Goal: Task Accomplishment & Management: Complete application form

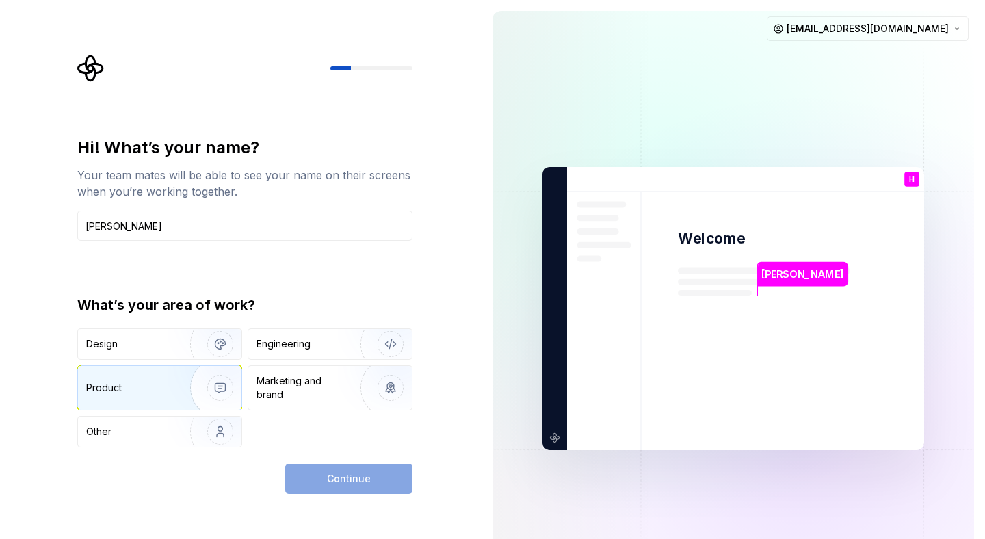
type input "[PERSON_NAME]"
click at [141, 389] on div "Product" at bounding box center [131, 388] width 90 height 14
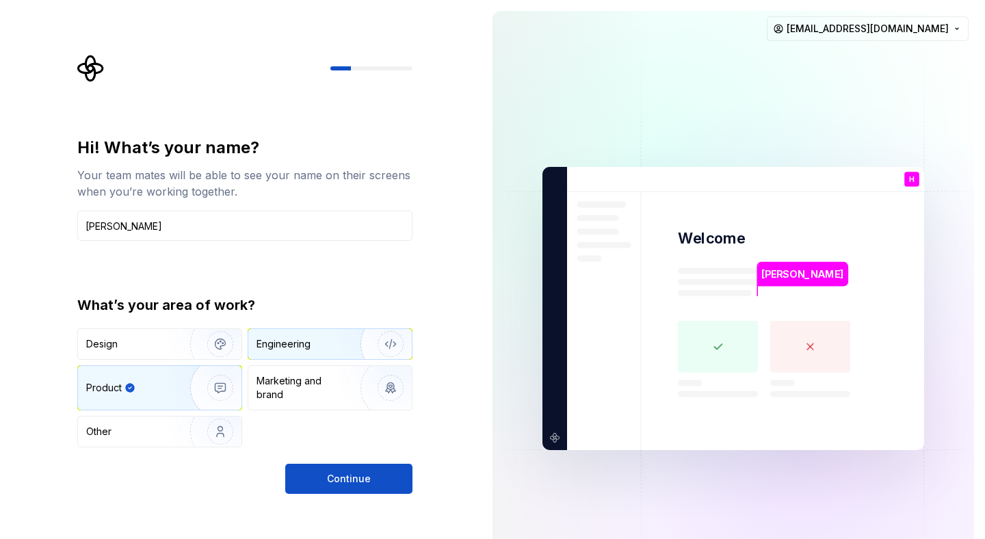
click at [327, 347] on div "Engineering" at bounding box center [311, 344] width 109 height 14
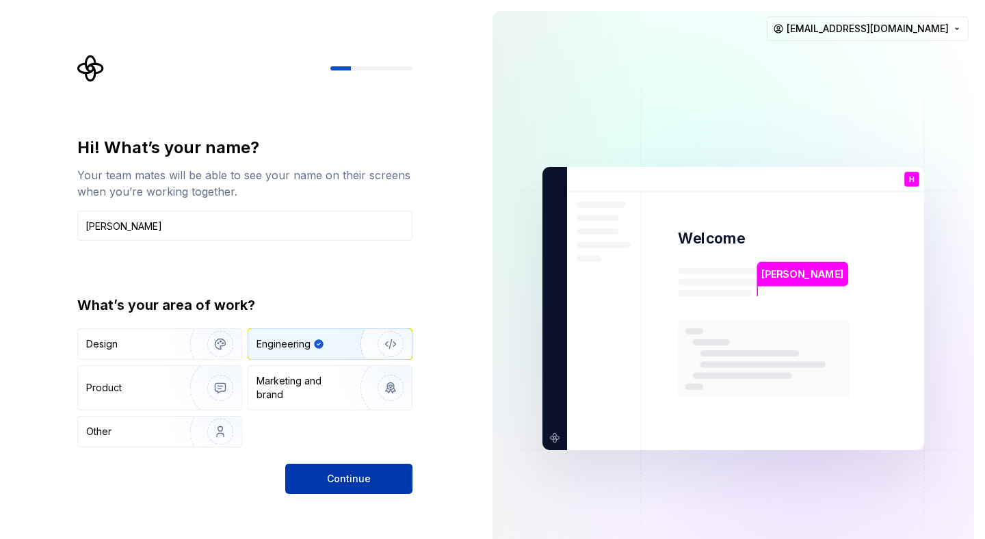
click at [336, 480] on span "Continue" at bounding box center [349, 479] width 44 height 14
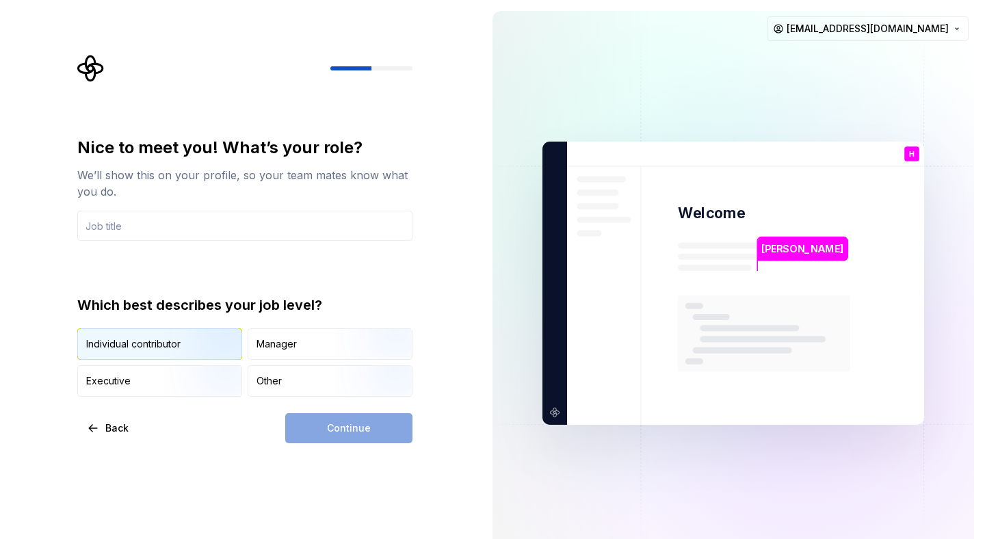
click at [196, 350] on img "button" at bounding box center [209, 361] width 88 height 92
click at [230, 229] on input "text" at bounding box center [244, 226] width 335 height 30
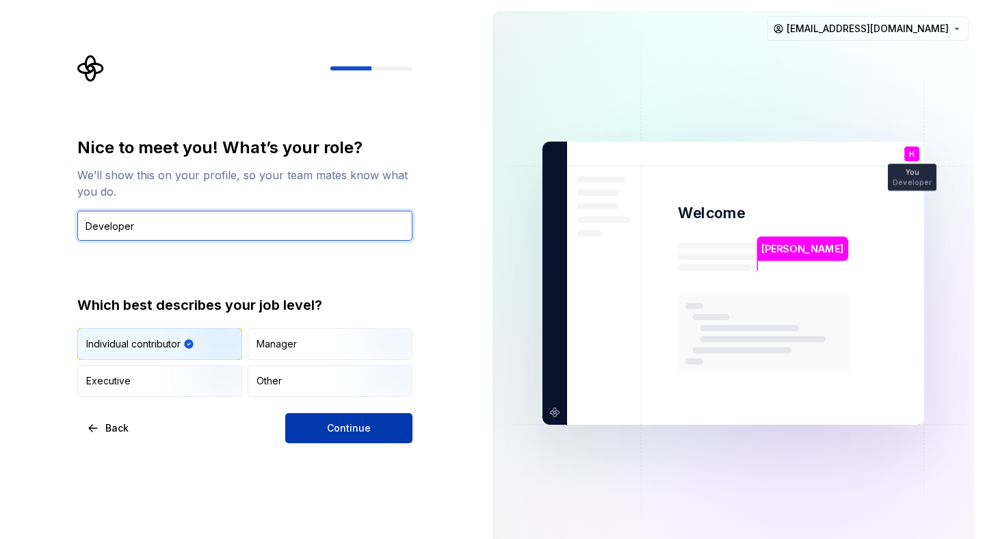
type input "Developer"
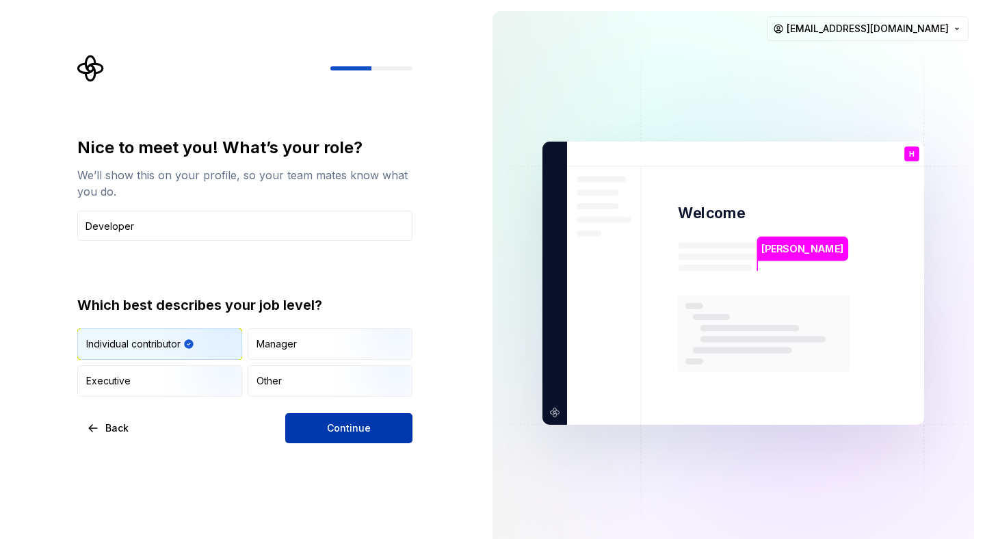
click at [344, 432] on span "Continue" at bounding box center [349, 429] width 44 height 14
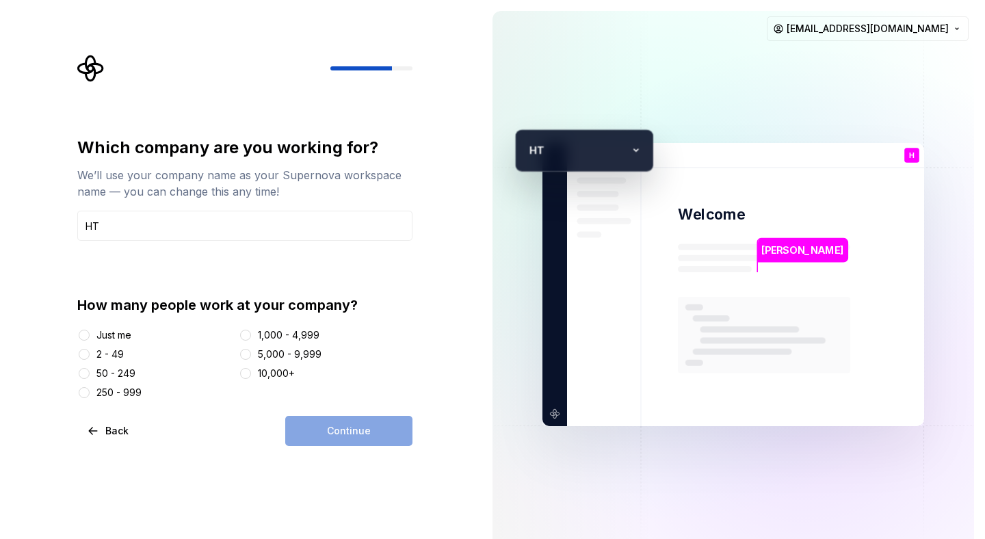
type input "HT"
click at [99, 334] on div "Just me" at bounding box center [113, 335] width 35 height 14
click at [90, 334] on button "Just me" at bounding box center [84, 335] width 11 height 11
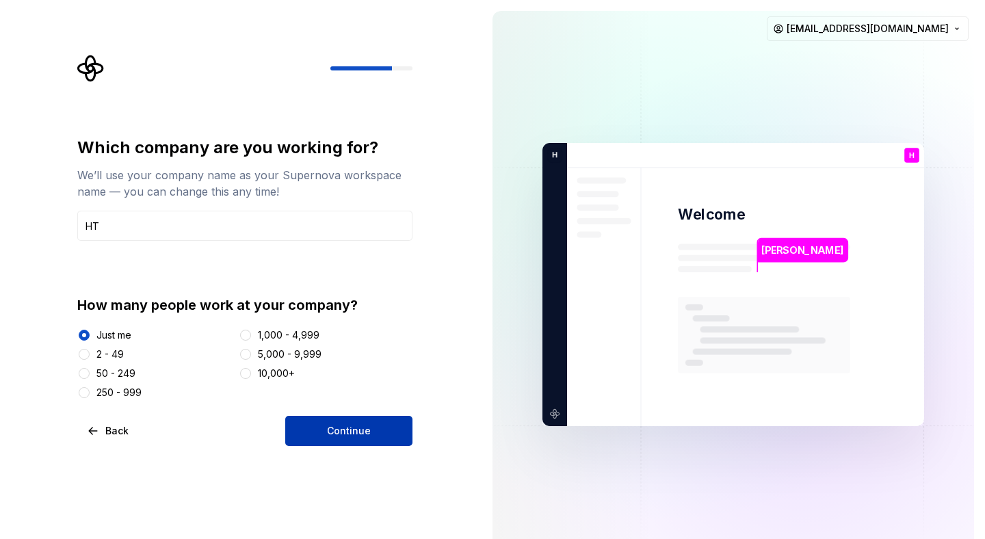
click at [341, 428] on span "Continue" at bounding box center [349, 431] width 44 height 14
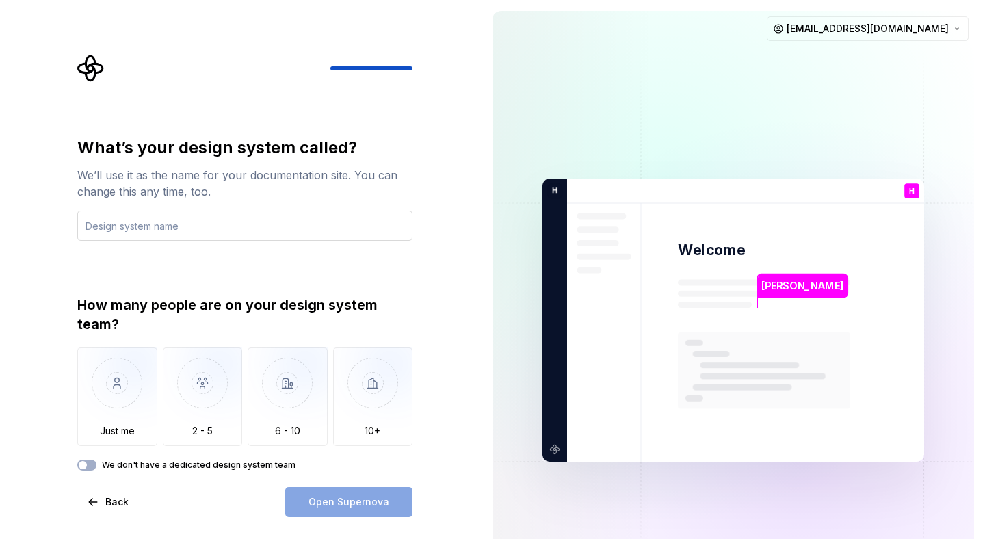
click at [250, 228] on input "text" at bounding box center [244, 226] width 335 height 30
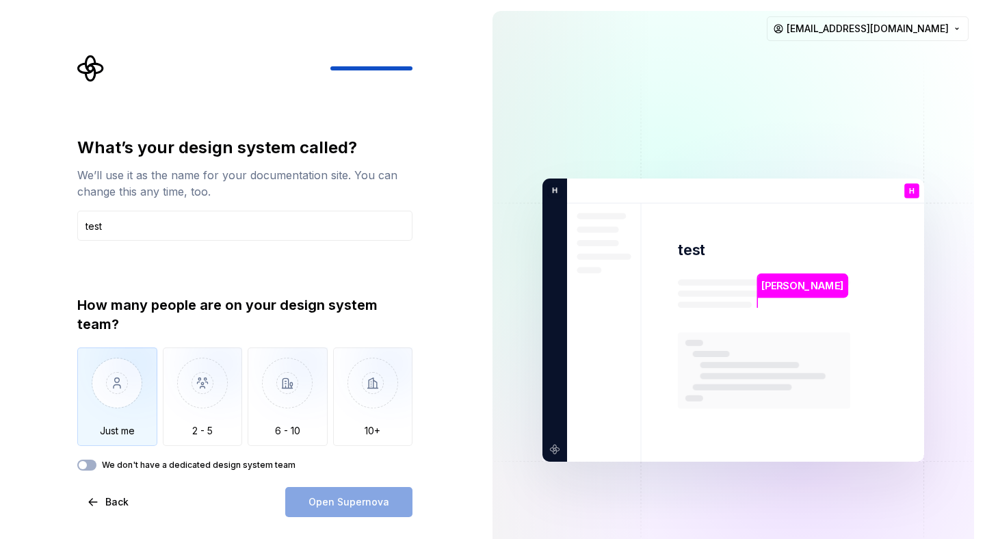
type input "test"
click at [110, 387] on img "button" at bounding box center [117, 394] width 80 height 92
click at [352, 498] on span "Open Supernova" at bounding box center [349, 502] width 81 height 14
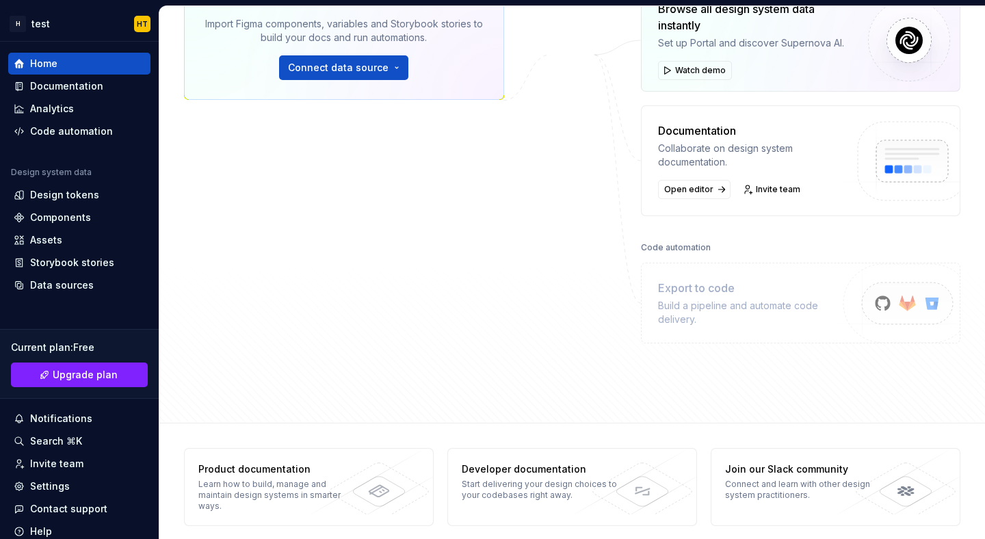
scroll to position [242, 0]
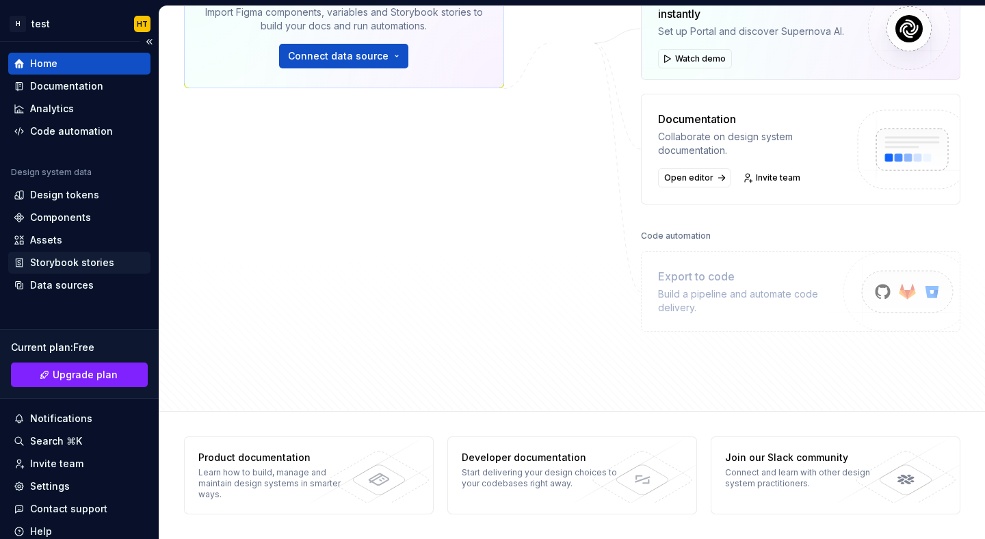
click at [64, 266] on div "Storybook stories" at bounding box center [72, 263] width 84 height 14
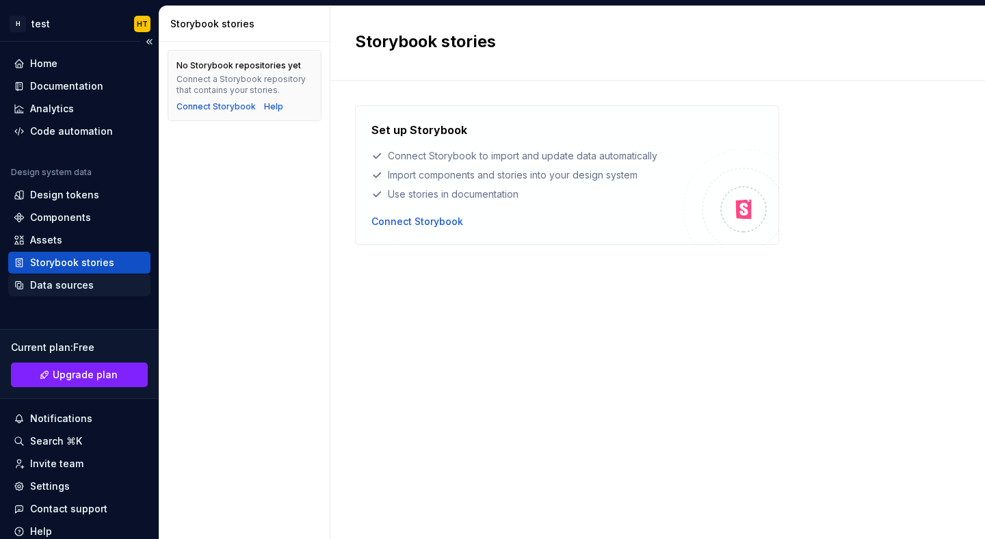
click at [59, 289] on div "Data sources" at bounding box center [62, 286] width 64 height 14
